Goal: Transaction & Acquisition: Book appointment/travel/reservation

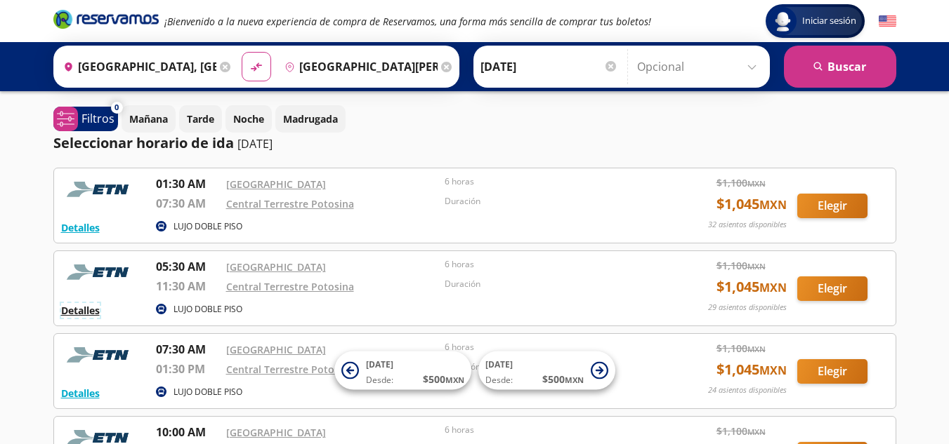
click at [86, 310] on button "Detalles" at bounding box center [80, 310] width 39 height 15
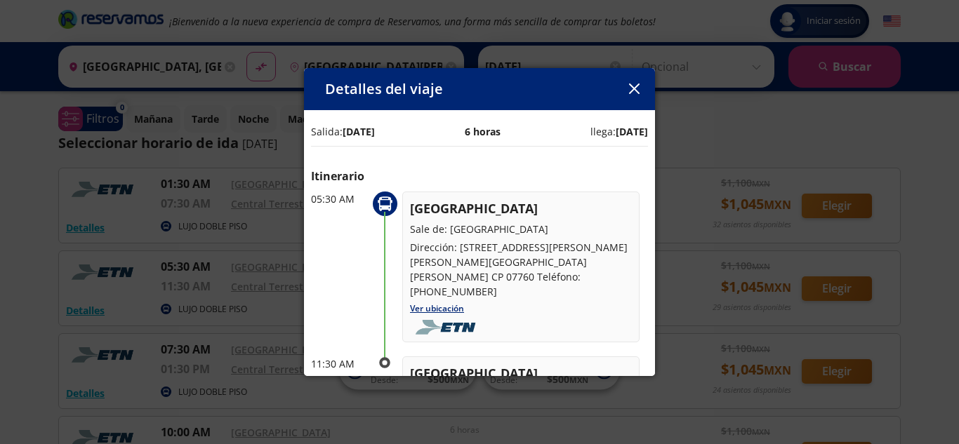
click at [634, 87] on icon "button" at bounding box center [634, 89] width 11 height 11
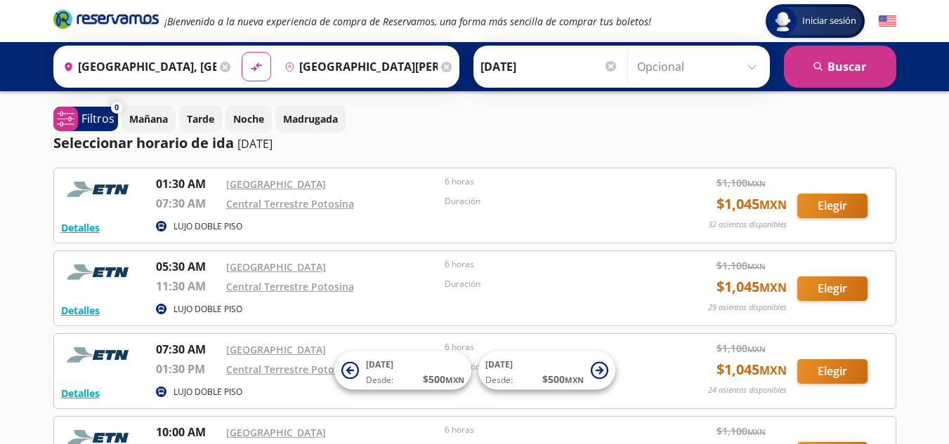
click at [377, 286] on div "Central Terrestre Potosina" at bounding box center [332, 286] width 212 height 17
click at [384, 364] on span "[DATE]" at bounding box center [379, 365] width 27 height 12
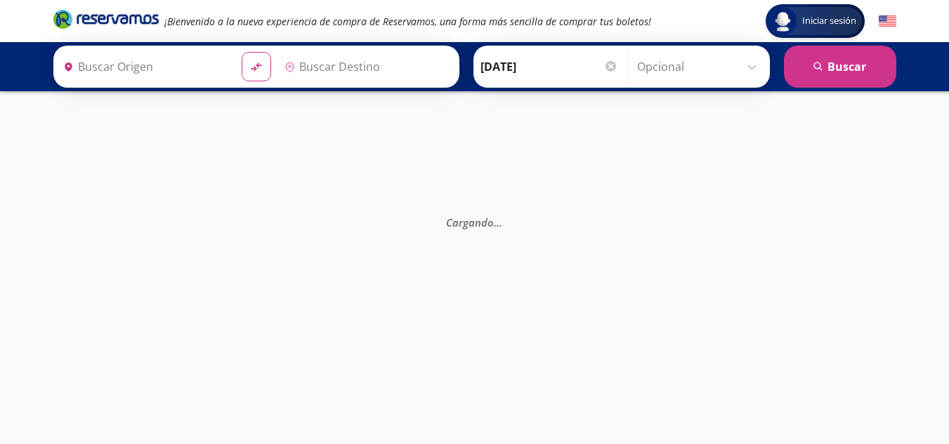
type input "[GEOGRAPHIC_DATA], [GEOGRAPHIC_DATA]"
type input "[GEOGRAPHIC_DATA][PERSON_NAME], [GEOGRAPHIC_DATA][PERSON_NAME]"
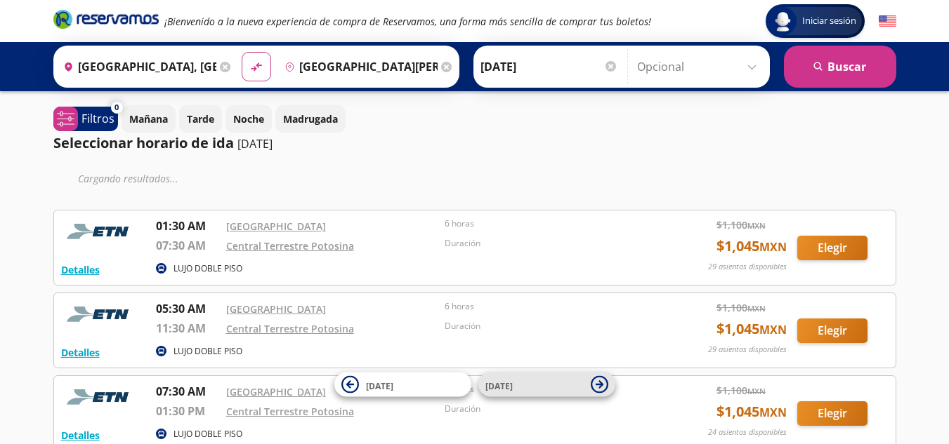
click at [602, 386] on icon at bounding box center [599, 385] width 18 height 18
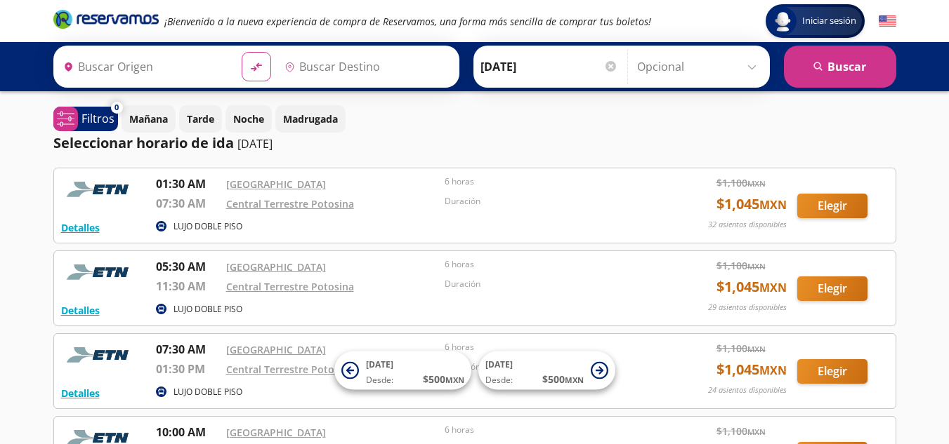
type input "[GEOGRAPHIC_DATA], [GEOGRAPHIC_DATA]"
type input "[GEOGRAPHIC_DATA][PERSON_NAME], [GEOGRAPHIC_DATA][PERSON_NAME]"
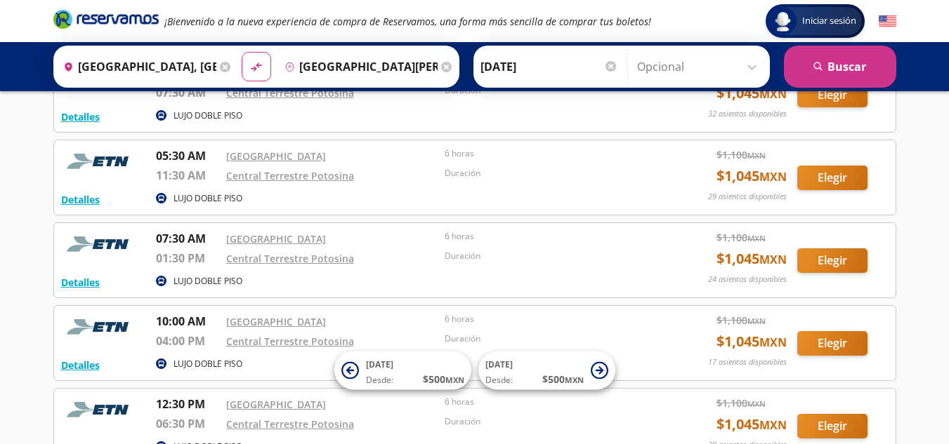
scroll to position [140, 0]
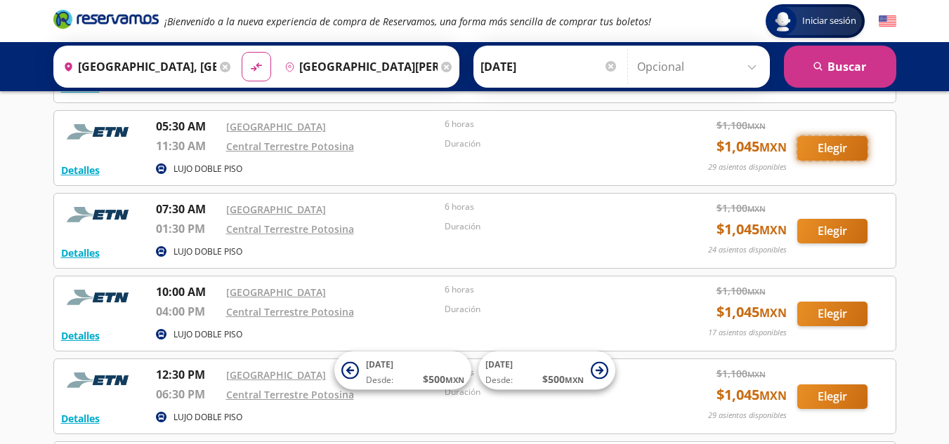
click at [824, 145] on button "Elegir" at bounding box center [832, 148] width 70 height 25
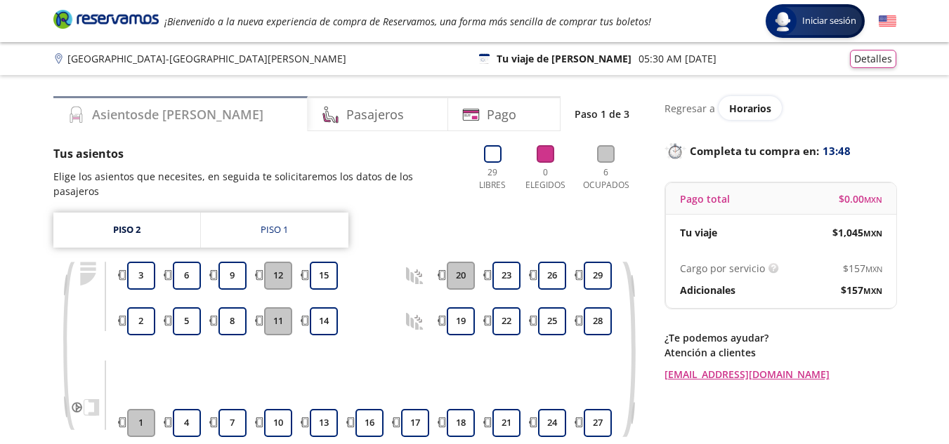
click at [186, 113] on div "Asientos de [PERSON_NAME]" at bounding box center [180, 113] width 254 height 35
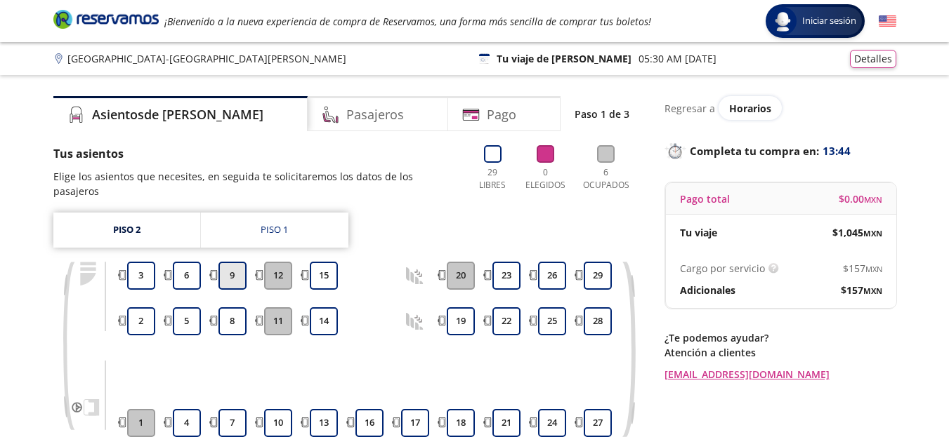
click at [226, 262] on button "9" at bounding box center [232, 276] width 28 height 28
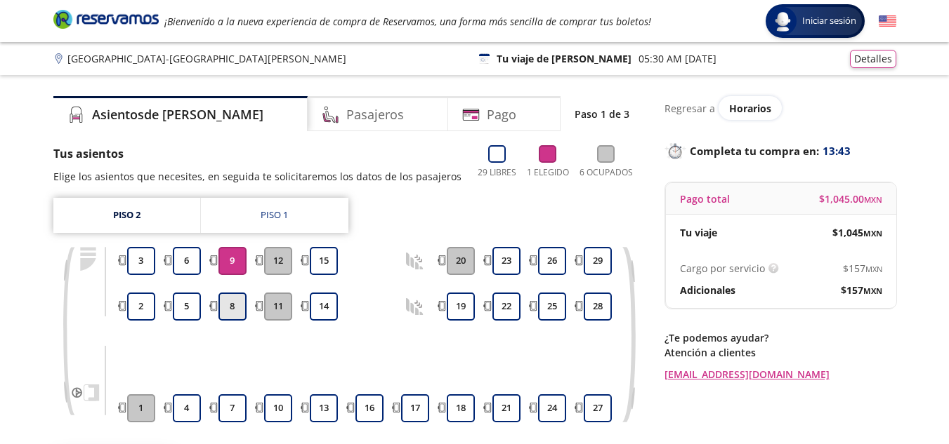
click at [239, 311] on button "8" at bounding box center [232, 307] width 28 height 28
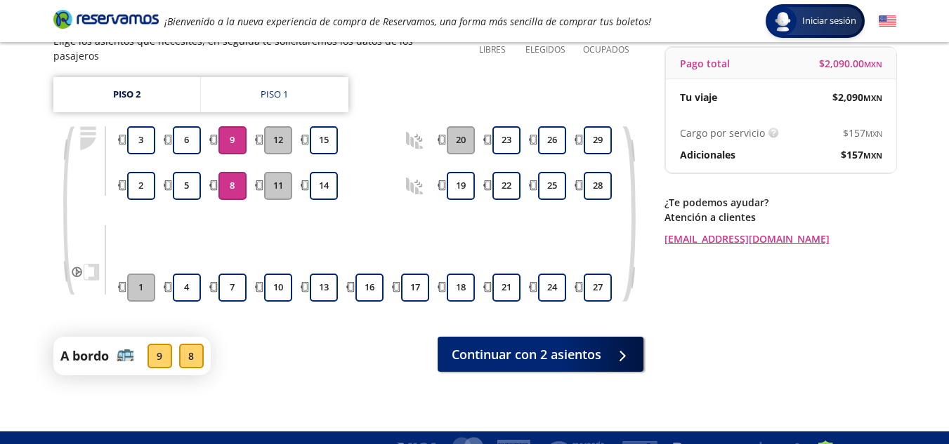
scroll to position [143, 0]
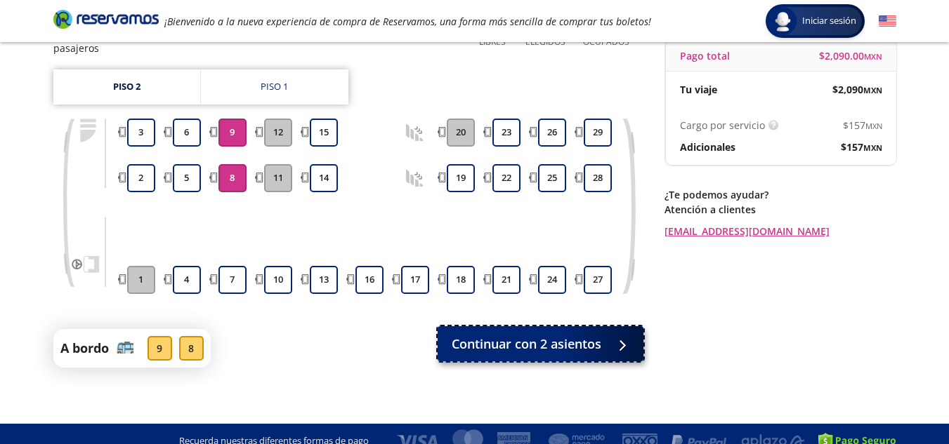
click at [531, 336] on span "Continuar con 2 asientos" at bounding box center [526, 344] width 150 height 19
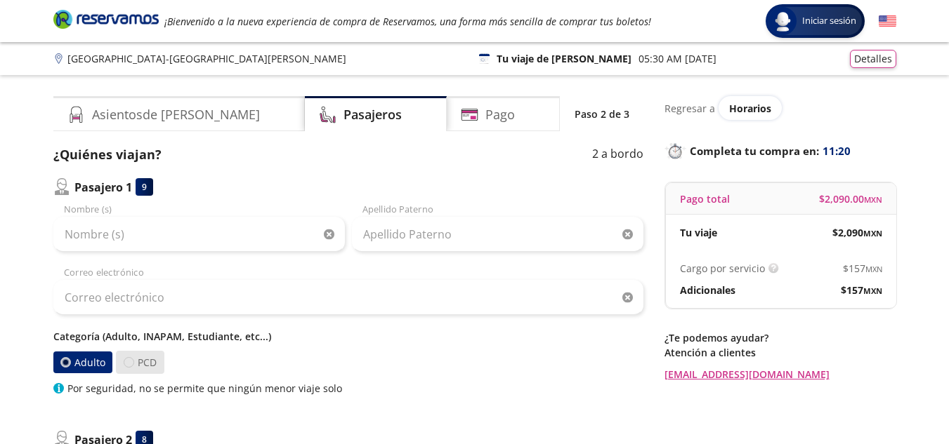
click at [128, 363] on div at bounding box center [129, 362] width 11 height 11
click at [128, 363] on input "PCD" at bounding box center [128, 362] width 9 height 9
radio input "true"
radio input "false"
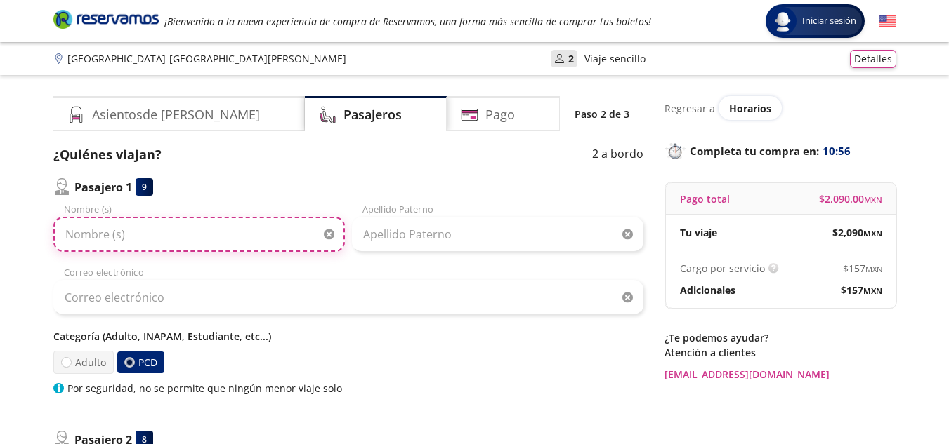
click at [187, 237] on input "Nombre (s)" at bounding box center [198, 234] width 291 height 35
type input "VERO"
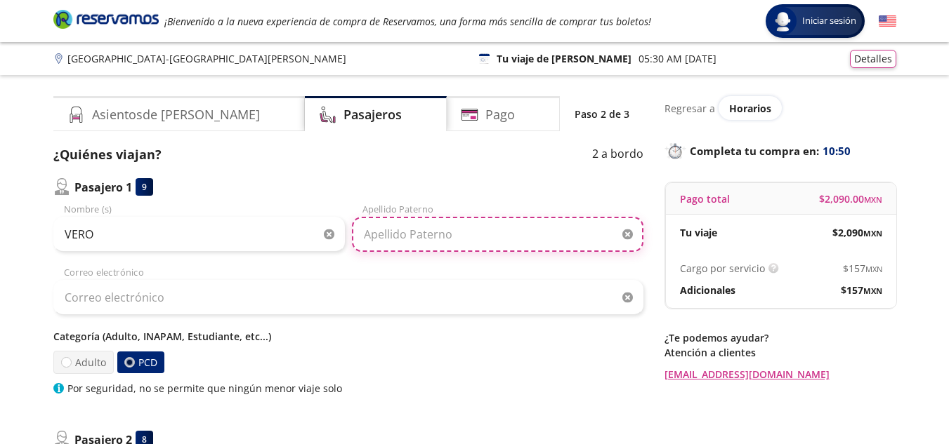
click at [434, 246] on input "Apellido Paterno" at bounding box center [497, 234] width 291 height 35
type input "[PERSON_NAME]"
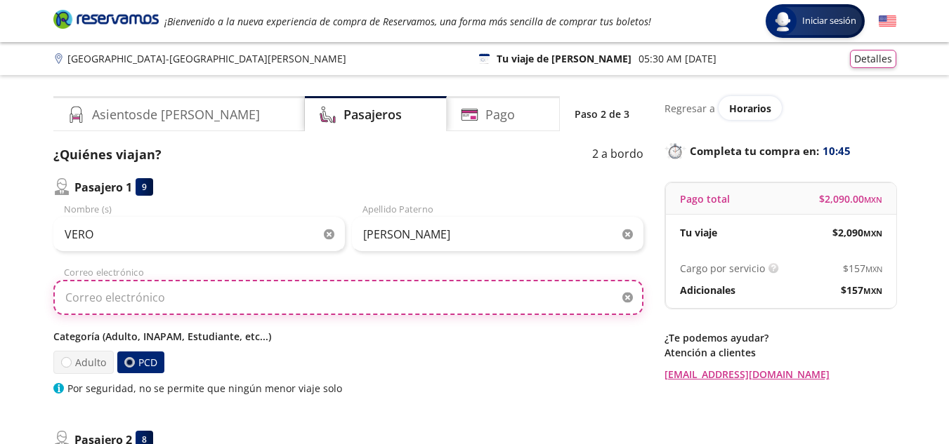
click at [343, 303] on input "Correo electrónico" at bounding box center [348, 297] width 590 height 35
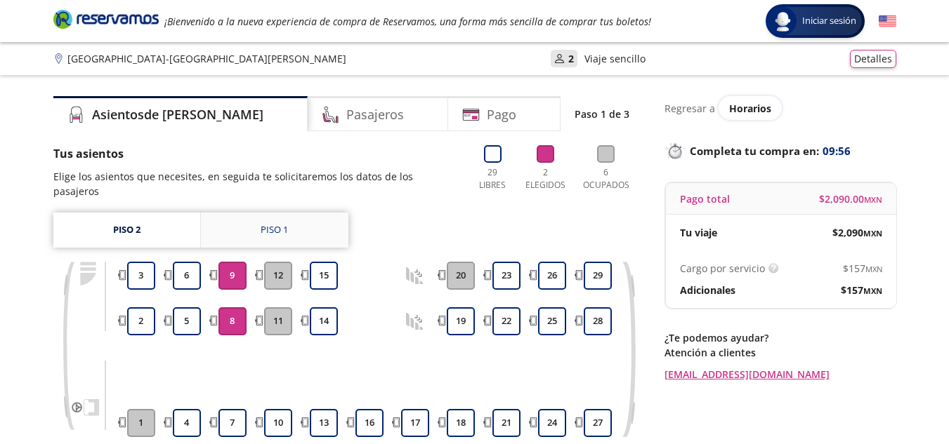
click at [284, 225] on link "Piso 1" at bounding box center [274, 230] width 147 height 35
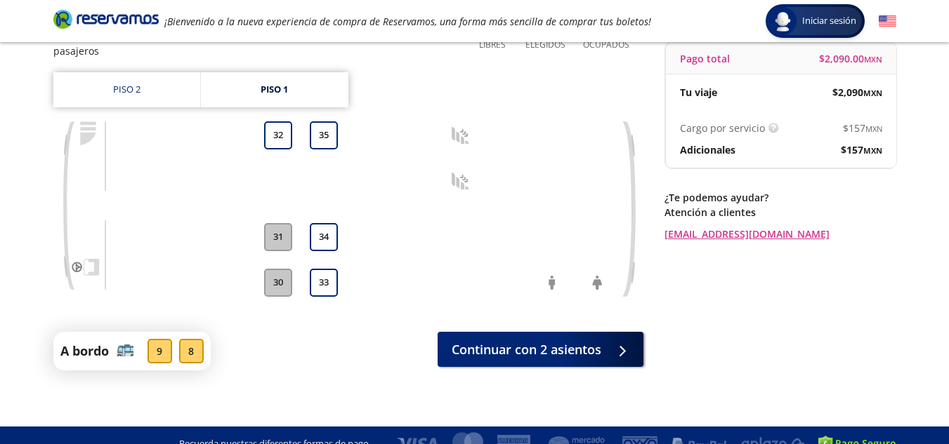
scroll to position [143, 0]
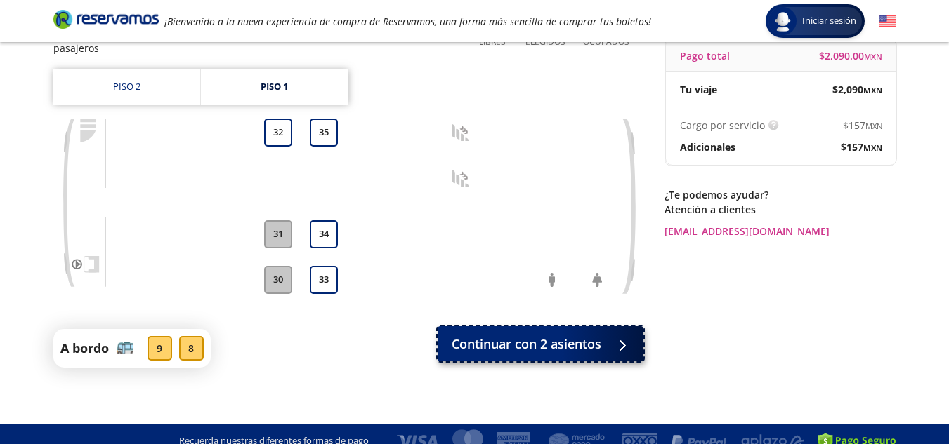
click at [587, 335] on span "Continuar con 2 asientos" at bounding box center [526, 344] width 150 height 19
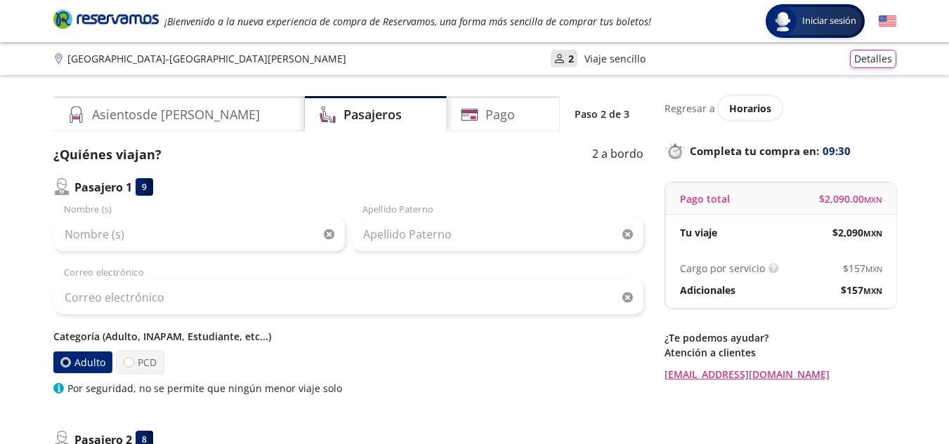
scroll to position [388, 0]
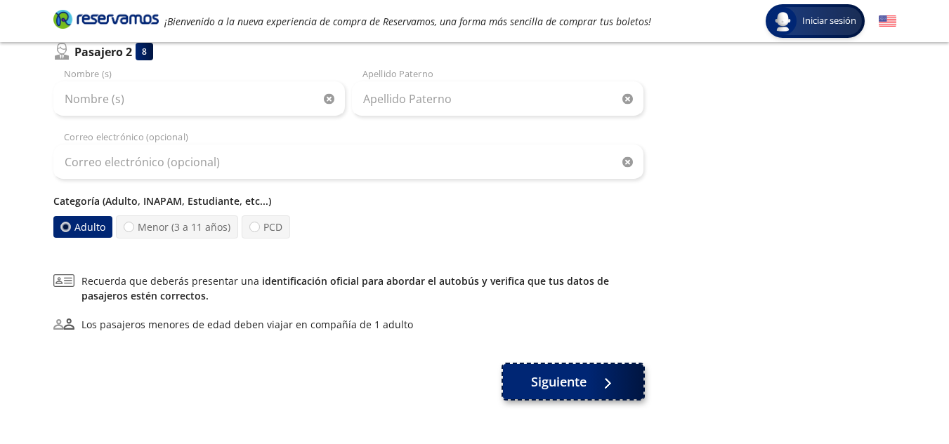
click at [571, 384] on span "Siguiente" at bounding box center [558, 382] width 55 height 19
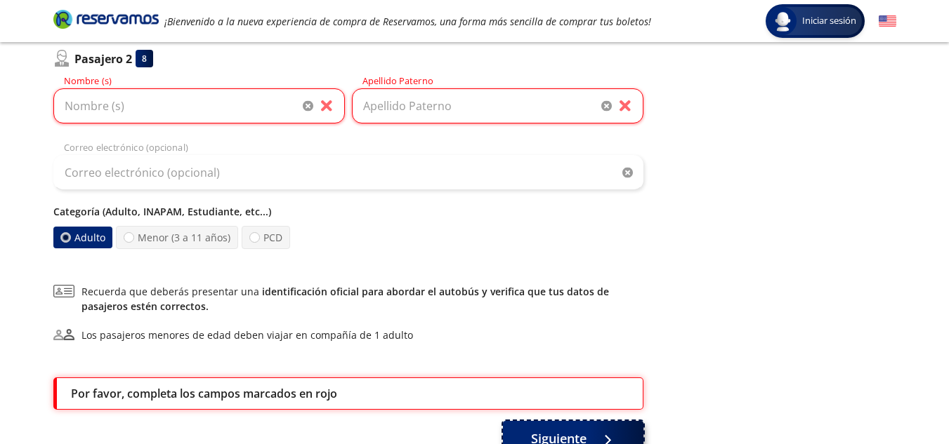
scroll to position [494, 0]
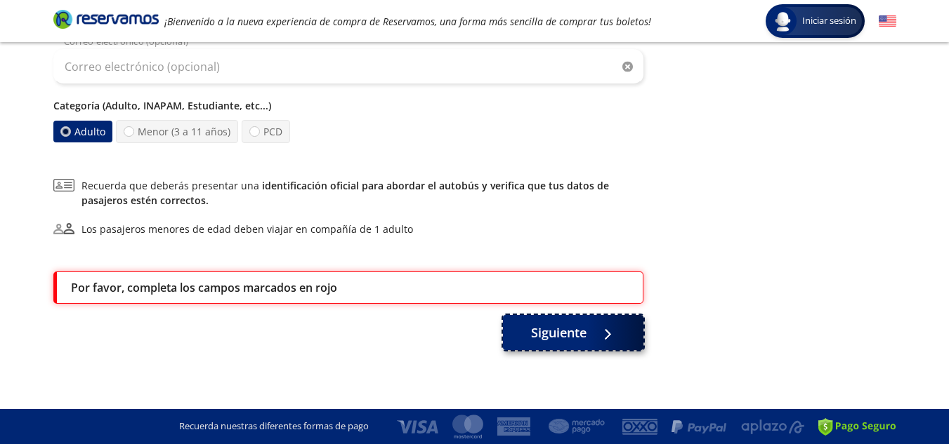
click at [583, 334] on span "Siguiente" at bounding box center [558, 333] width 55 height 19
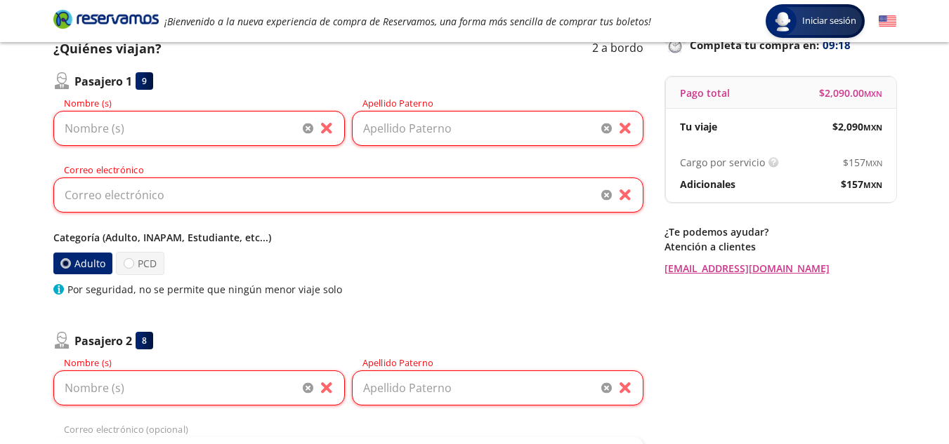
scroll to position [0, 0]
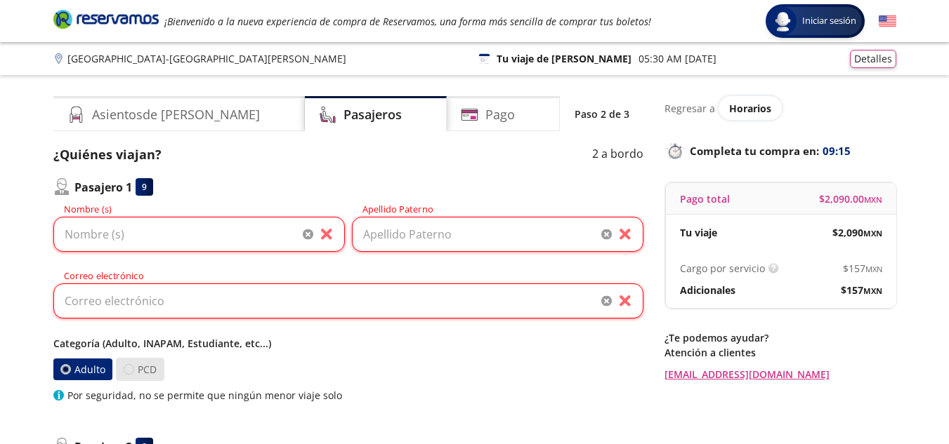
click at [132, 369] on div at bounding box center [129, 369] width 11 height 11
click at [132, 369] on input "PCD" at bounding box center [128, 369] width 9 height 9
radio input "true"
radio input "false"
click at [345, 341] on p "Categoría (Adulto, INAPAM, Estudiante, etc...)" at bounding box center [348, 343] width 590 height 15
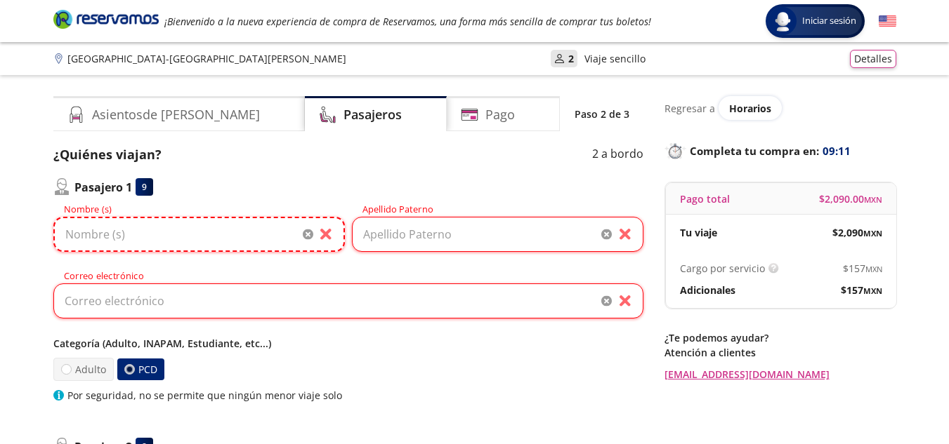
click at [190, 238] on input "Nombre (s)" at bounding box center [198, 234] width 291 height 35
type input "VERO"
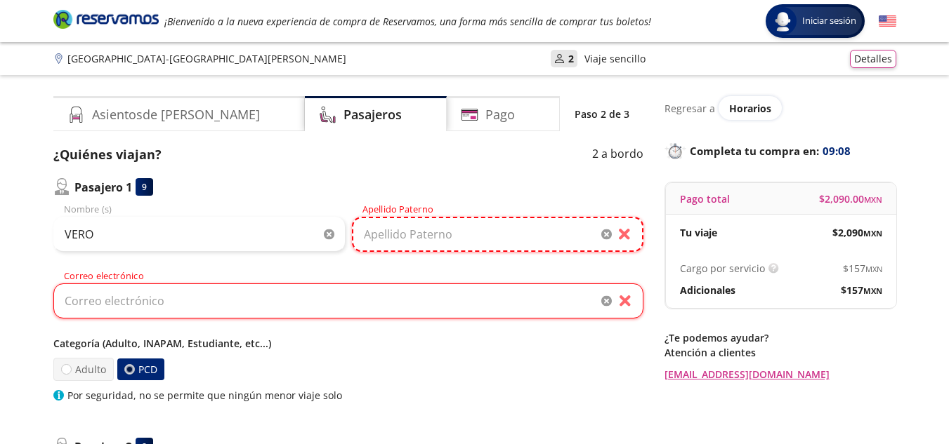
click at [506, 231] on input "Apellido Paterno" at bounding box center [497, 234] width 291 height 35
type input "[PERSON_NAME]"
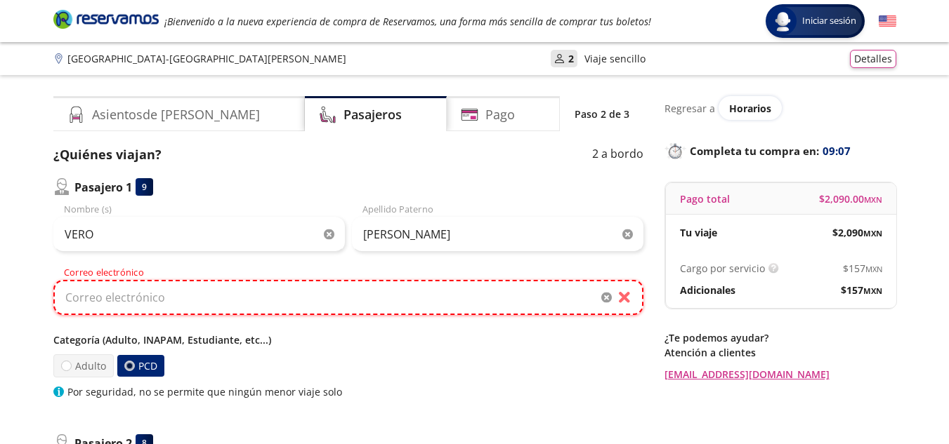
click at [284, 303] on input "Correo electrónico" at bounding box center [348, 297] width 590 height 35
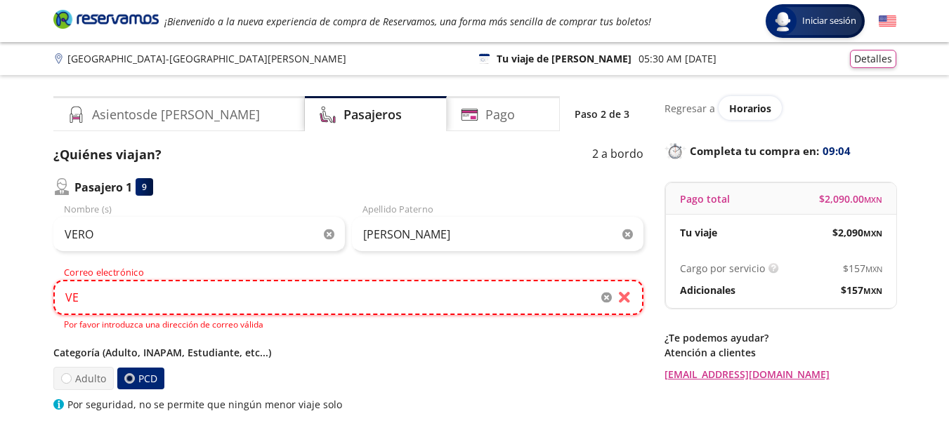
type input "V"
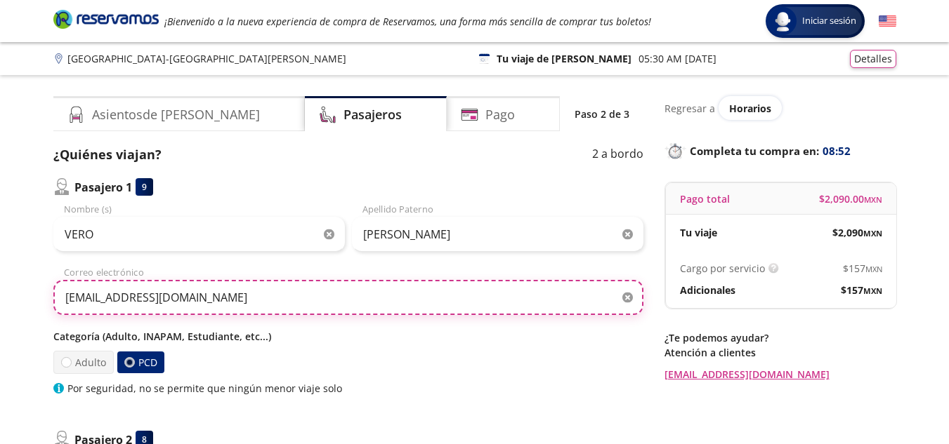
click at [172, 295] on input "[EMAIL_ADDRESS][DOMAIN_NAME]" at bounding box center [348, 297] width 590 height 35
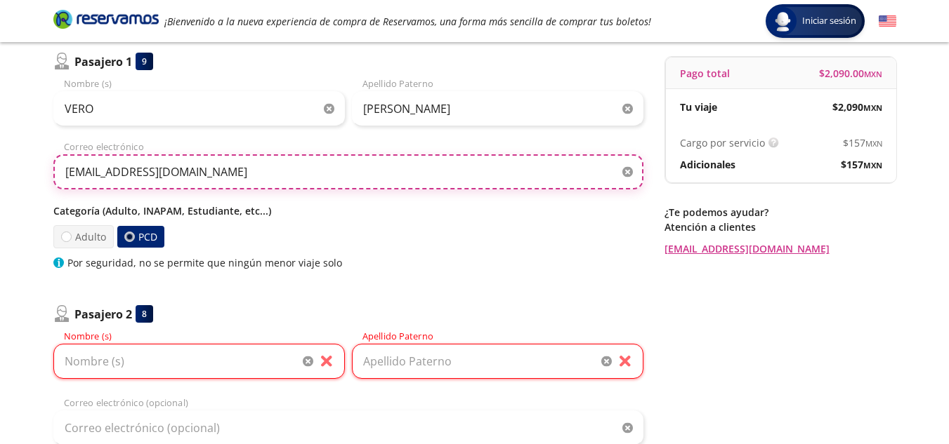
scroll to position [140, 0]
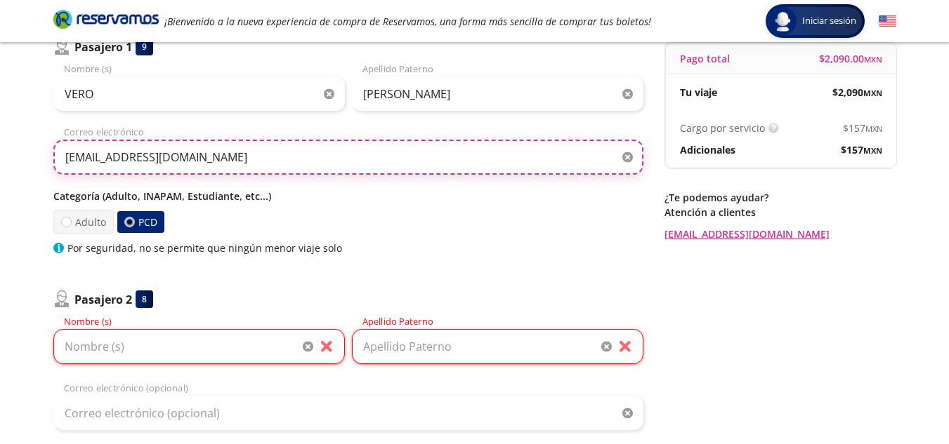
type input "[EMAIL_ADDRESS][DOMAIN_NAME]"
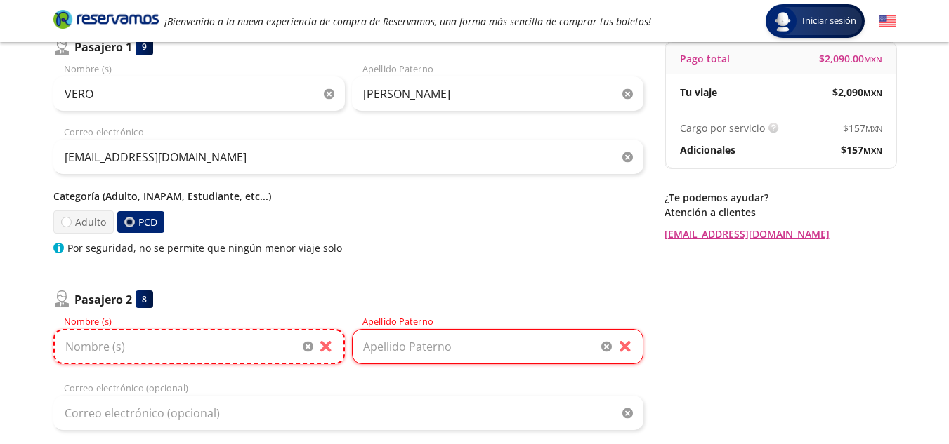
click at [260, 364] on input "Nombre (s)" at bounding box center [198, 346] width 291 height 35
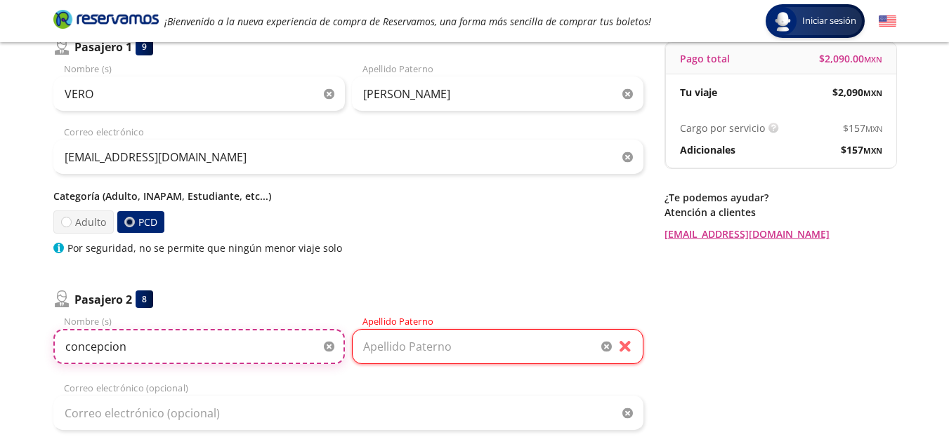
type input "concepcion"
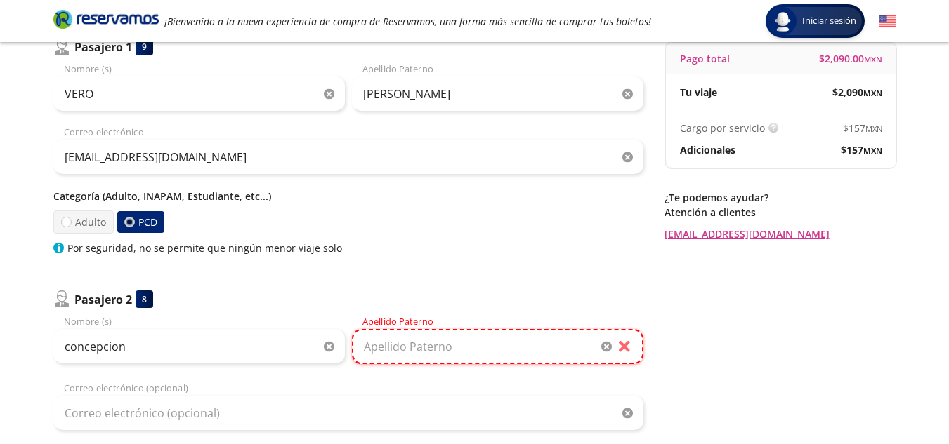
click at [498, 341] on input "Apellido Paterno" at bounding box center [497, 346] width 291 height 35
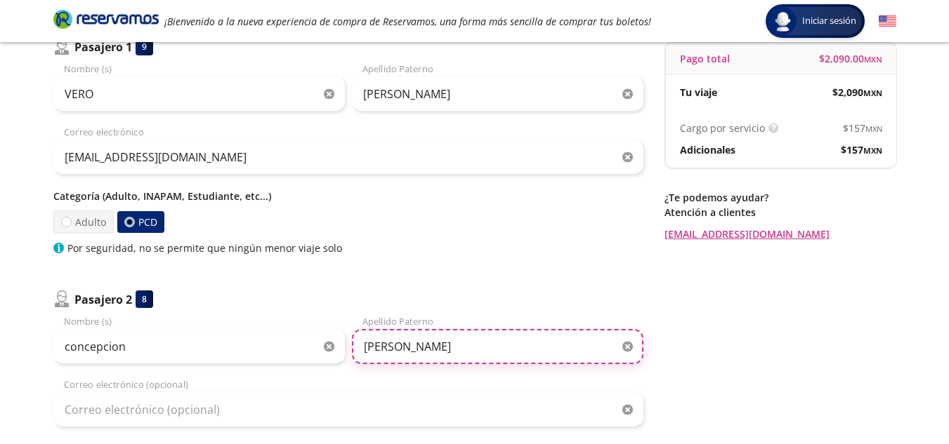
type input "[PERSON_NAME]"
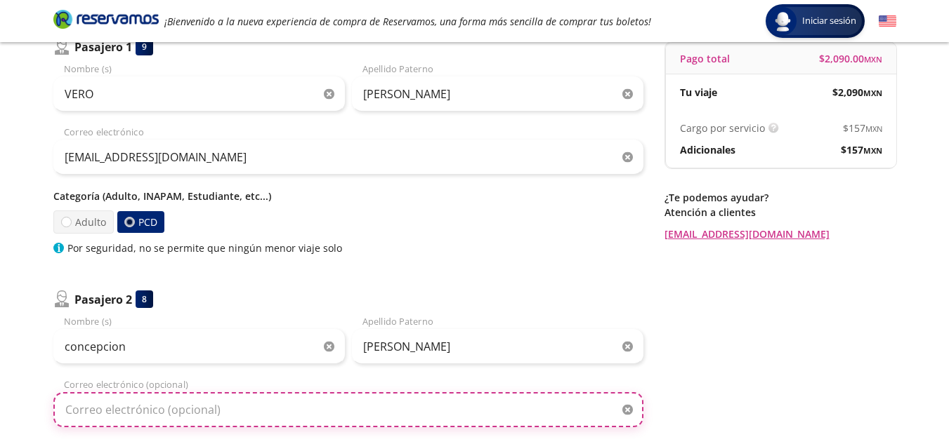
click at [235, 414] on input "Correo electrónico (opcional)" at bounding box center [348, 409] width 590 height 35
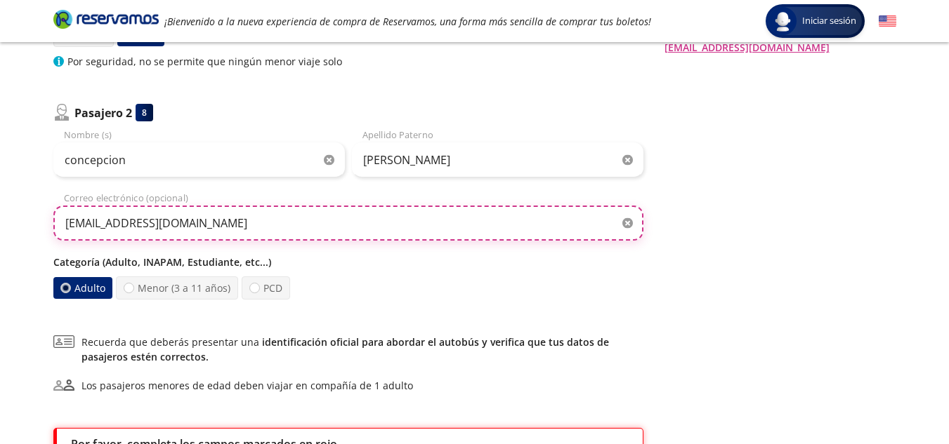
scroll to position [484, 0]
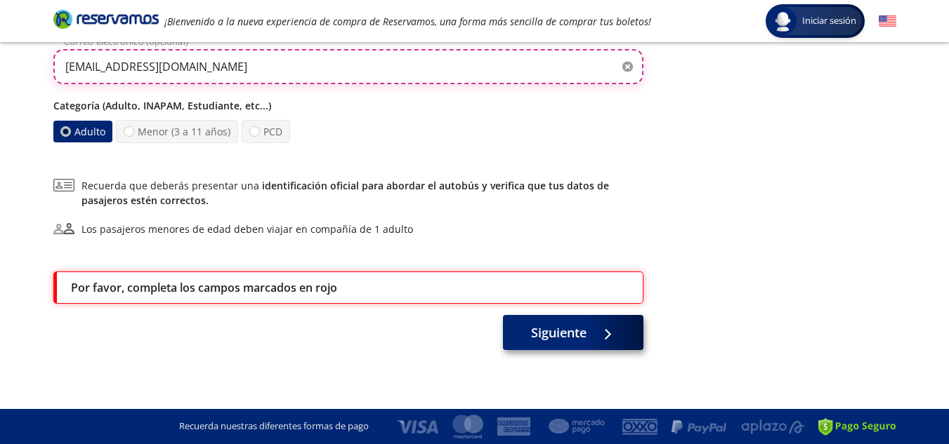
type input "[EMAIL_ADDRESS][DOMAIN_NAME]"
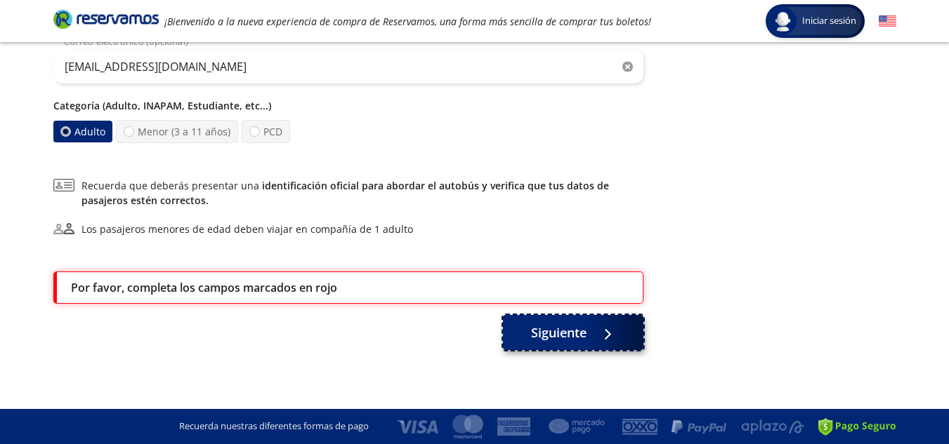
click at [612, 339] on icon at bounding box center [607, 334] width 11 height 11
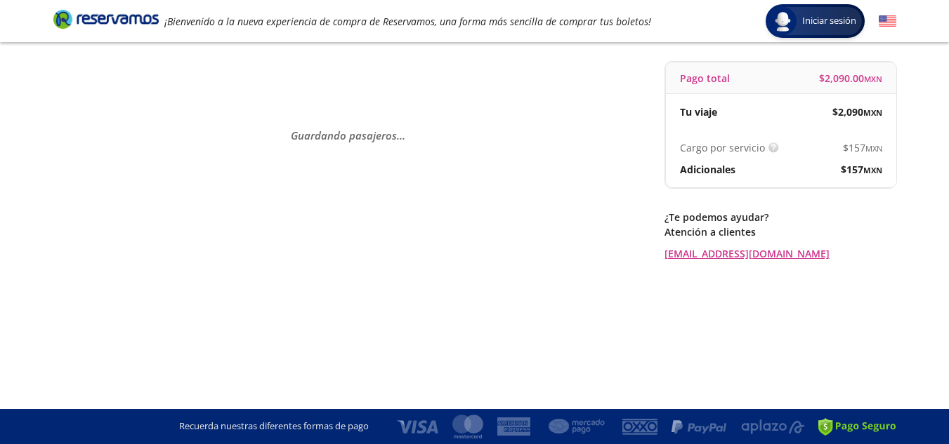
scroll to position [0, 0]
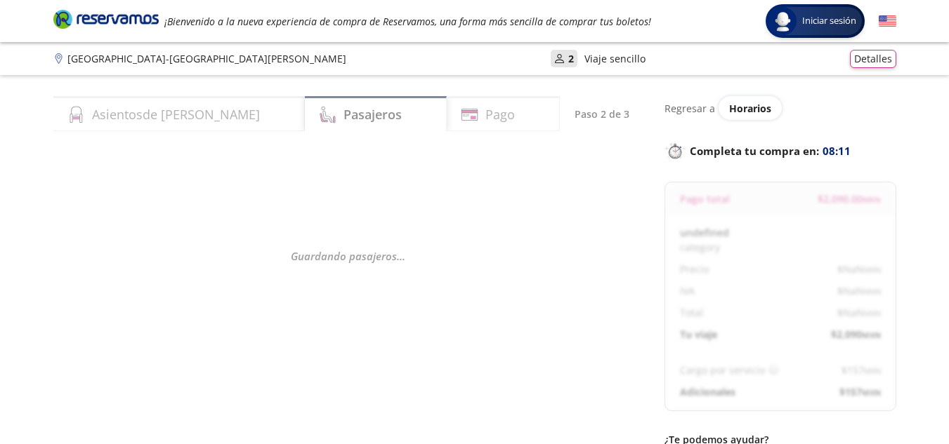
select select "MX"
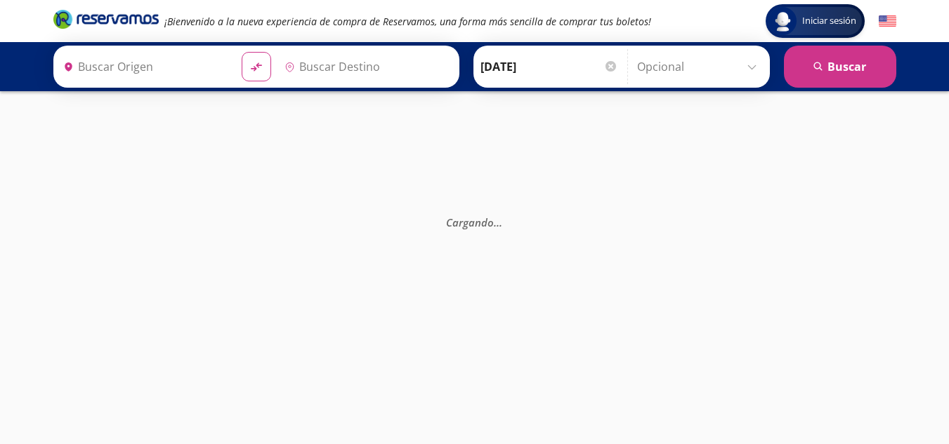
type input "[GEOGRAPHIC_DATA], [GEOGRAPHIC_DATA]"
type input "[GEOGRAPHIC_DATA][PERSON_NAME], [GEOGRAPHIC_DATA][PERSON_NAME]"
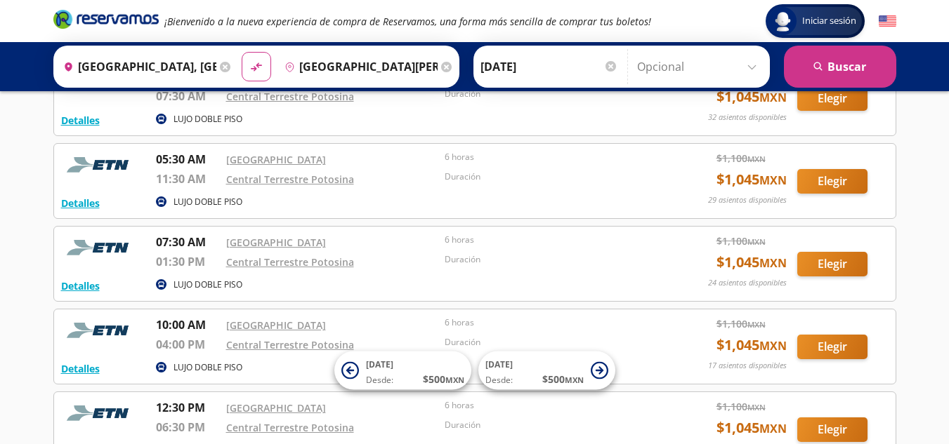
scroll to position [111, 0]
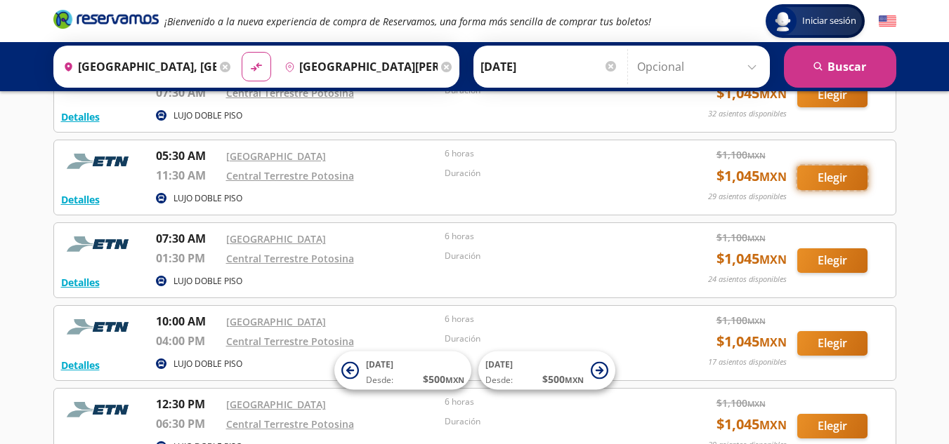
click at [839, 174] on button "Elegir" at bounding box center [832, 178] width 70 height 25
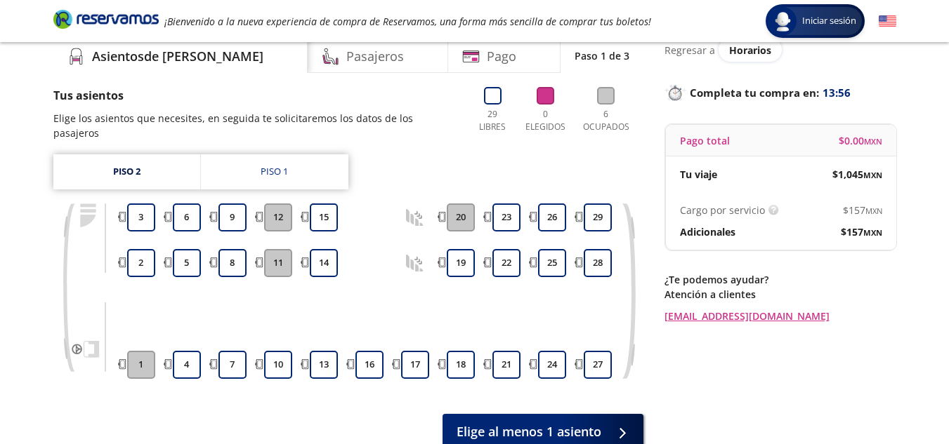
scroll to position [58, 0]
click at [297, 158] on link "Piso 1" at bounding box center [274, 171] width 147 height 35
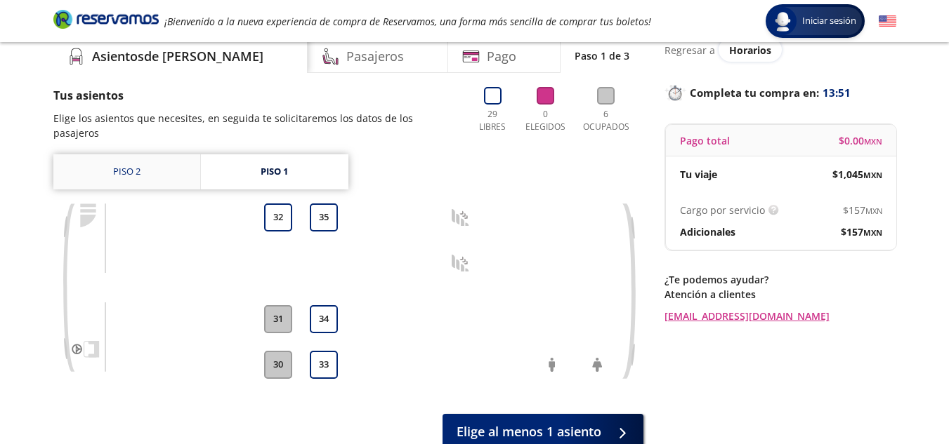
click at [131, 161] on link "Piso 2" at bounding box center [126, 171] width 147 height 35
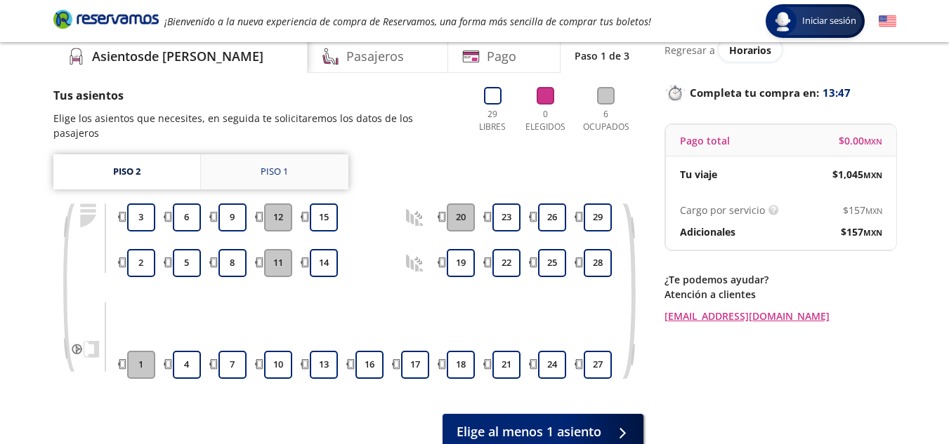
click at [265, 164] on link "Piso 1" at bounding box center [274, 171] width 147 height 35
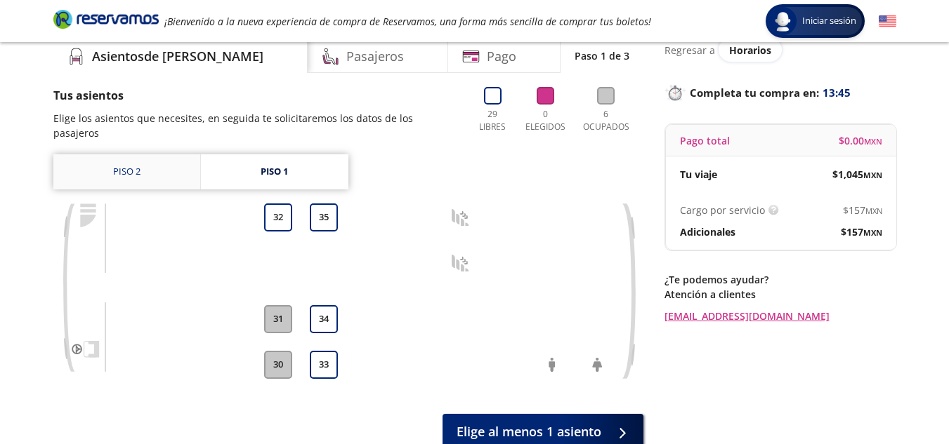
click at [136, 165] on link "Piso 2" at bounding box center [126, 171] width 147 height 35
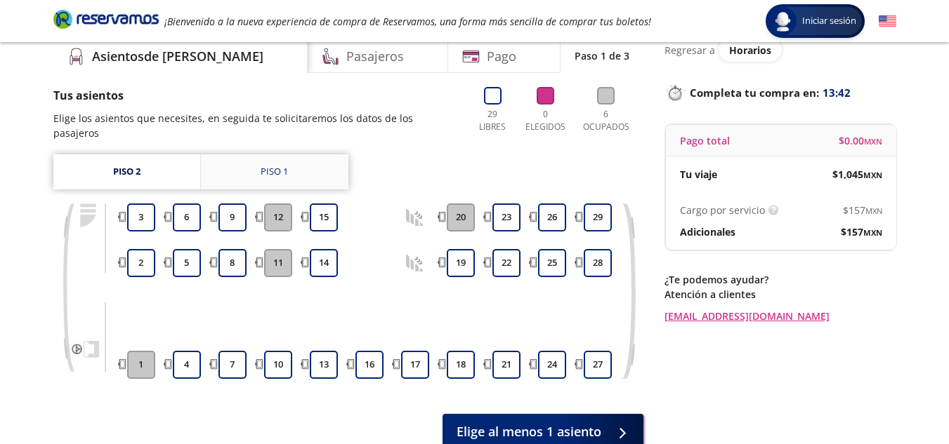
click at [296, 154] on link "Piso 1" at bounding box center [274, 171] width 147 height 35
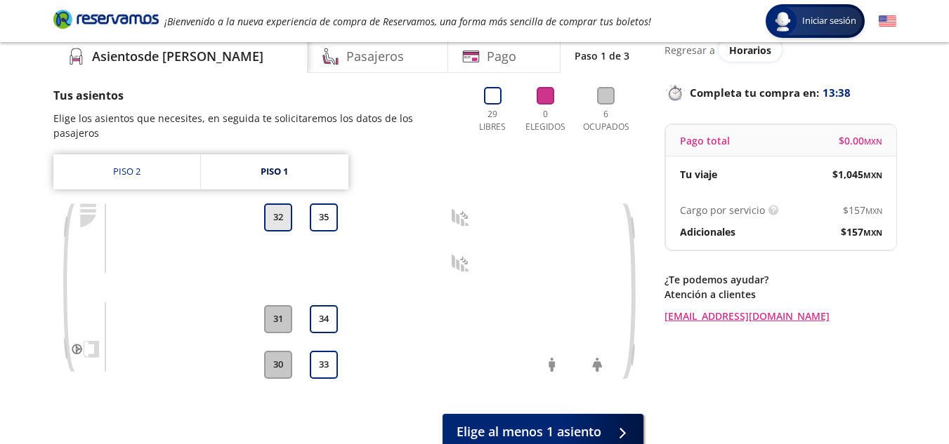
click at [277, 204] on button "32" at bounding box center [278, 218] width 28 height 28
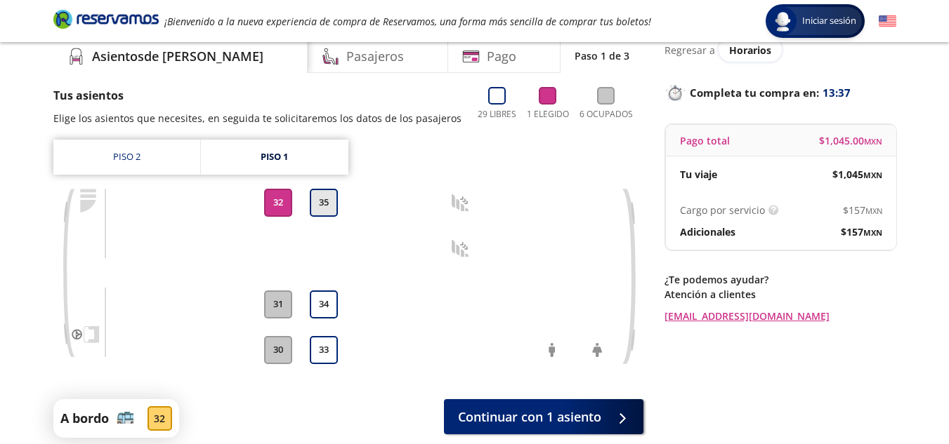
click at [324, 208] on button "35" at bounding box center [324, 203] width 28 height 28
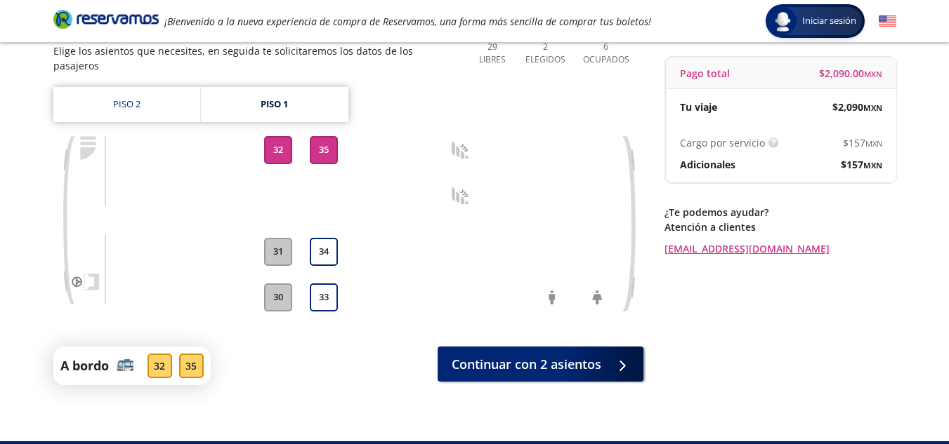
scroll to position [143, 0]
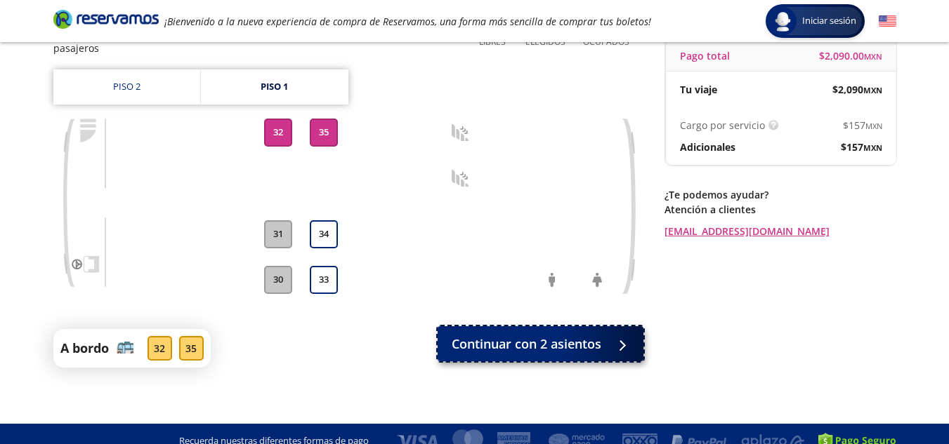
click at [523, 335] on span "Continuar con 2 asientos" at bounding box center [526, 344] width 150 height 19
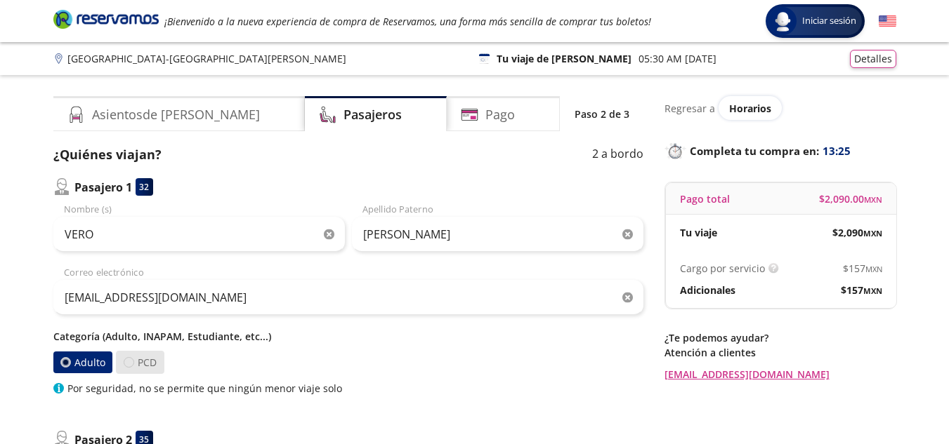
click at [130, 362] on div at bounding box center [129, 362] width 11 height 11
click at [130, 362] on input "PCD" at bounding box center [128, 362] width 9 height 9
radio input "true"
radio input "false"
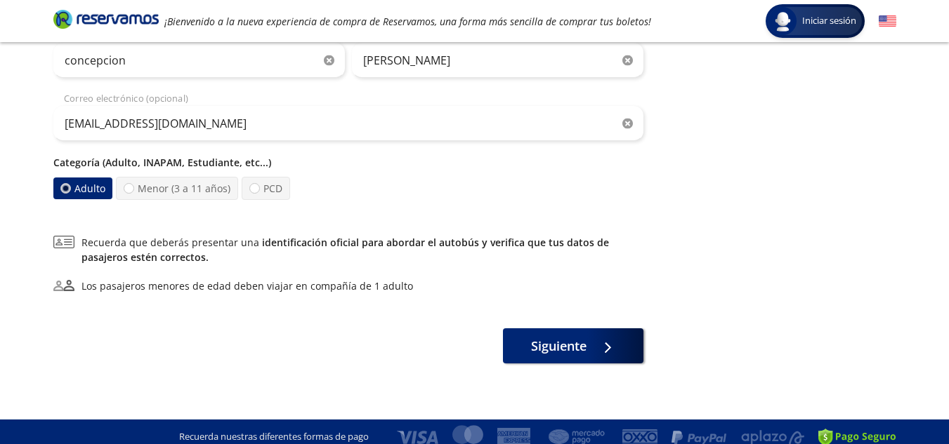
scroll to position [428, 0]
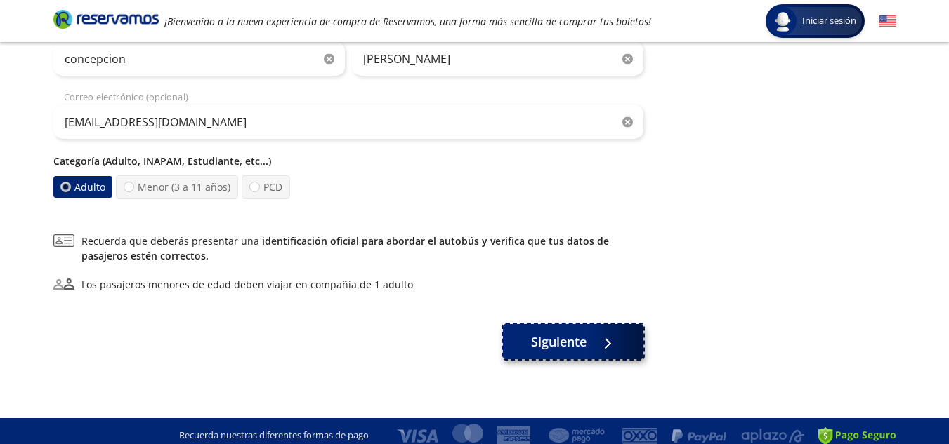
click at [564, 351] on span "Siguiente" at bounding box center [558, 342] width 55 height 19
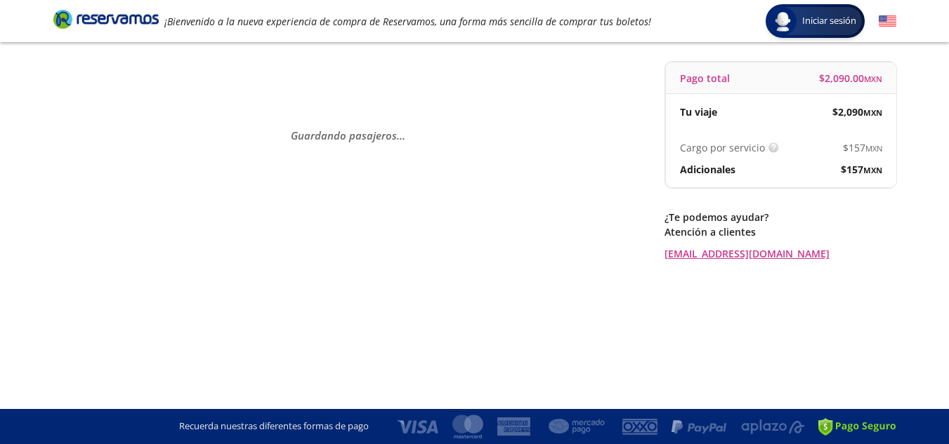
scroll to position [0, 0]
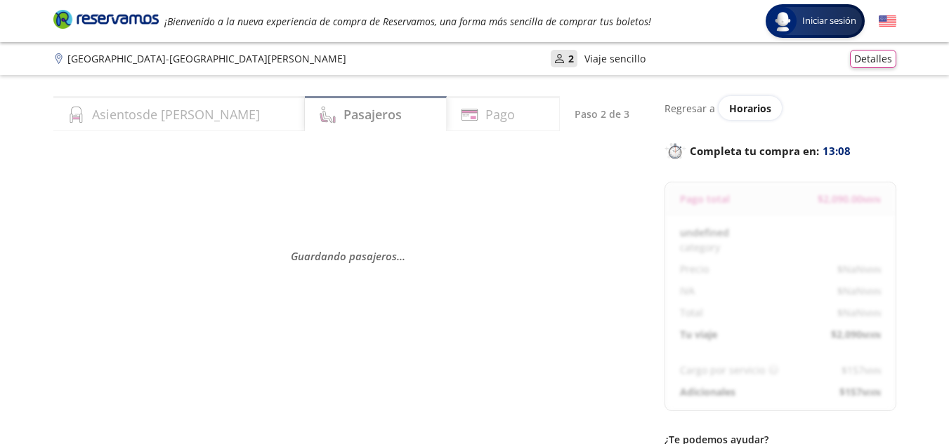
select select "MX"
